Goal: Information Seeking & Learning: Learn about a topic

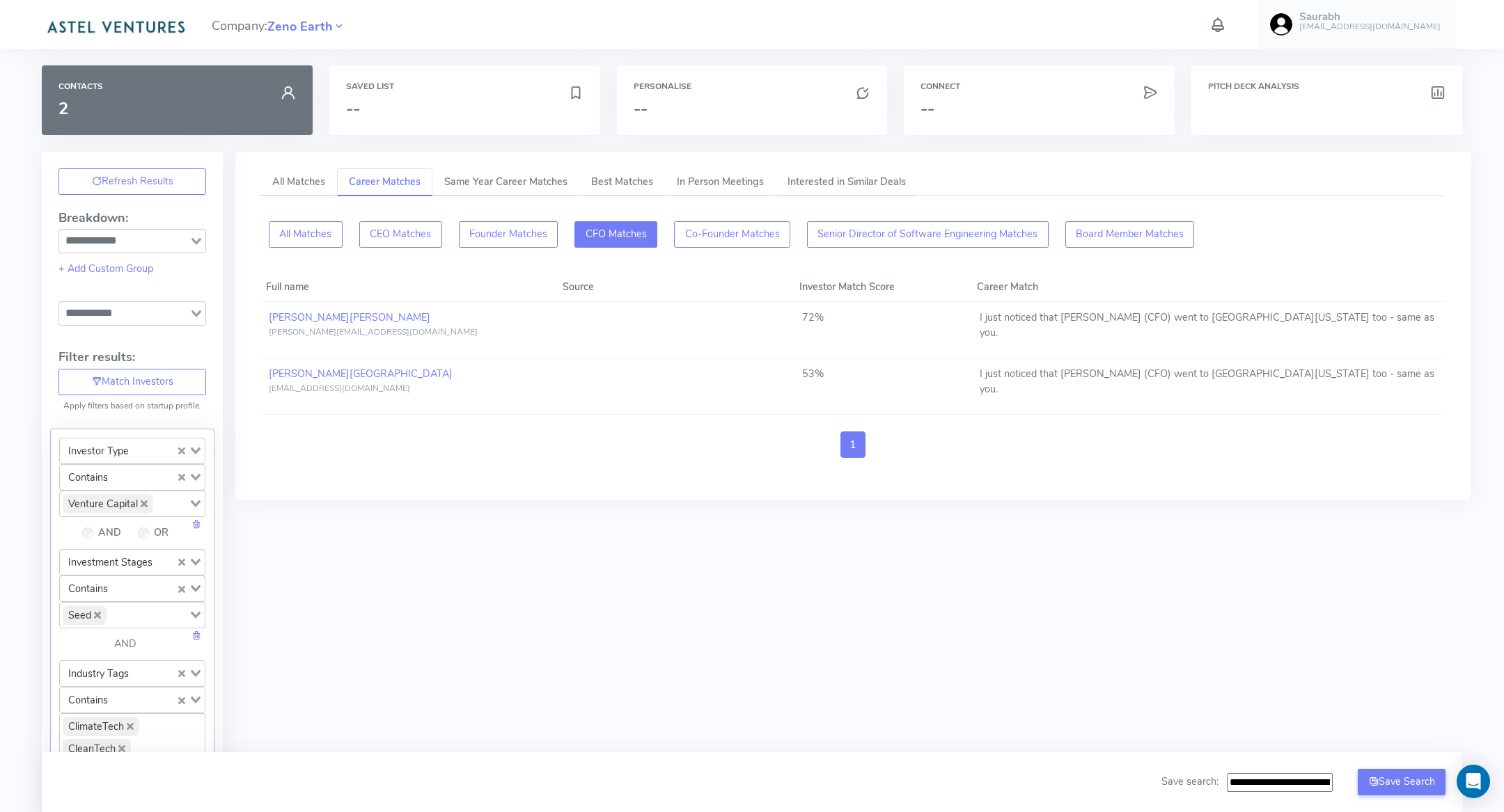
click at [88, 23] on img at bounding box center [115, 25] width 147 height 28
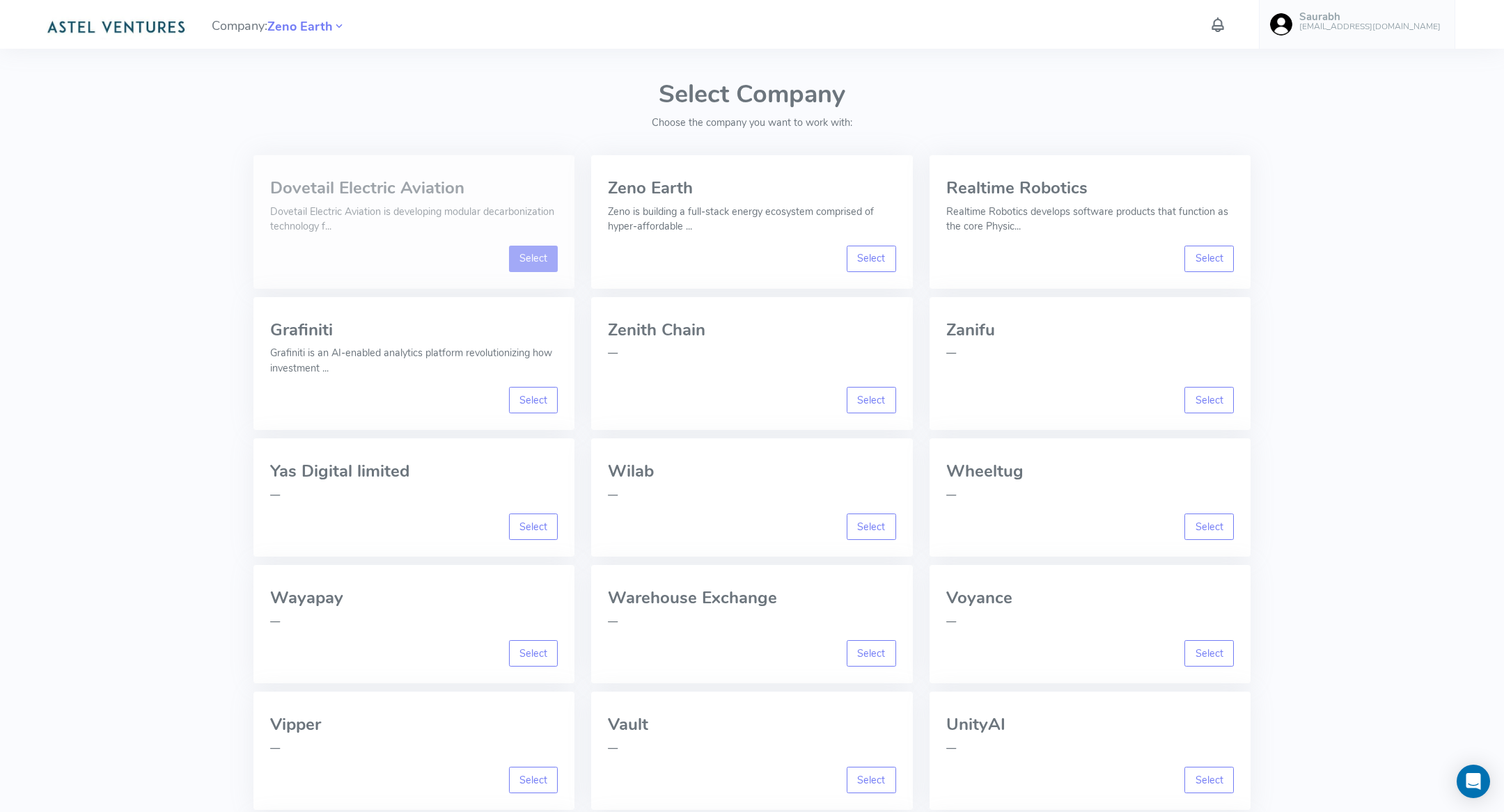
click at [537, 257] on link "Select" at bounding box center [534, 258] width 50 height 26
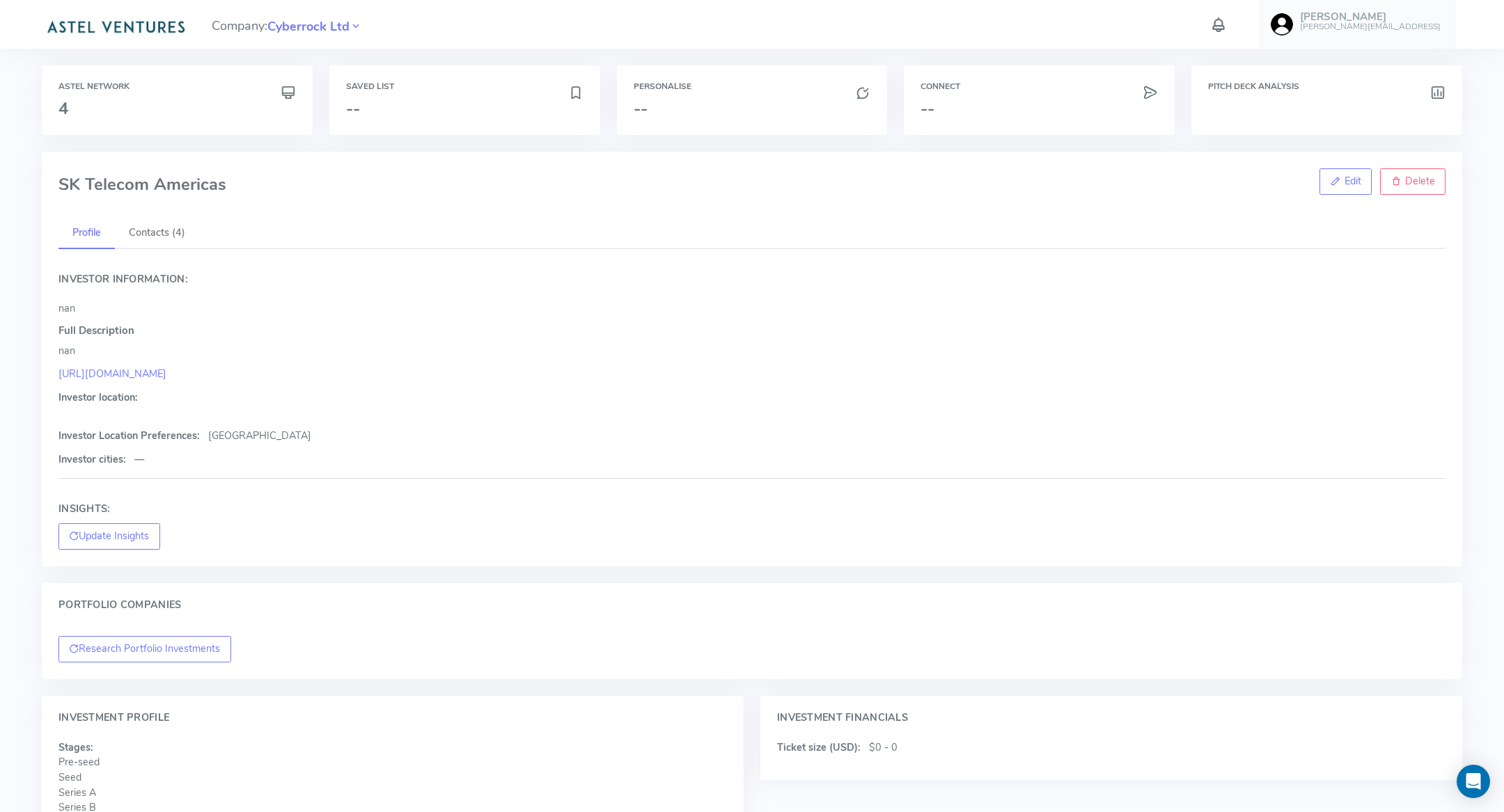
scroll to position [223, 0]
